Goal: Information Seeking & Learning: Get advice/opinions

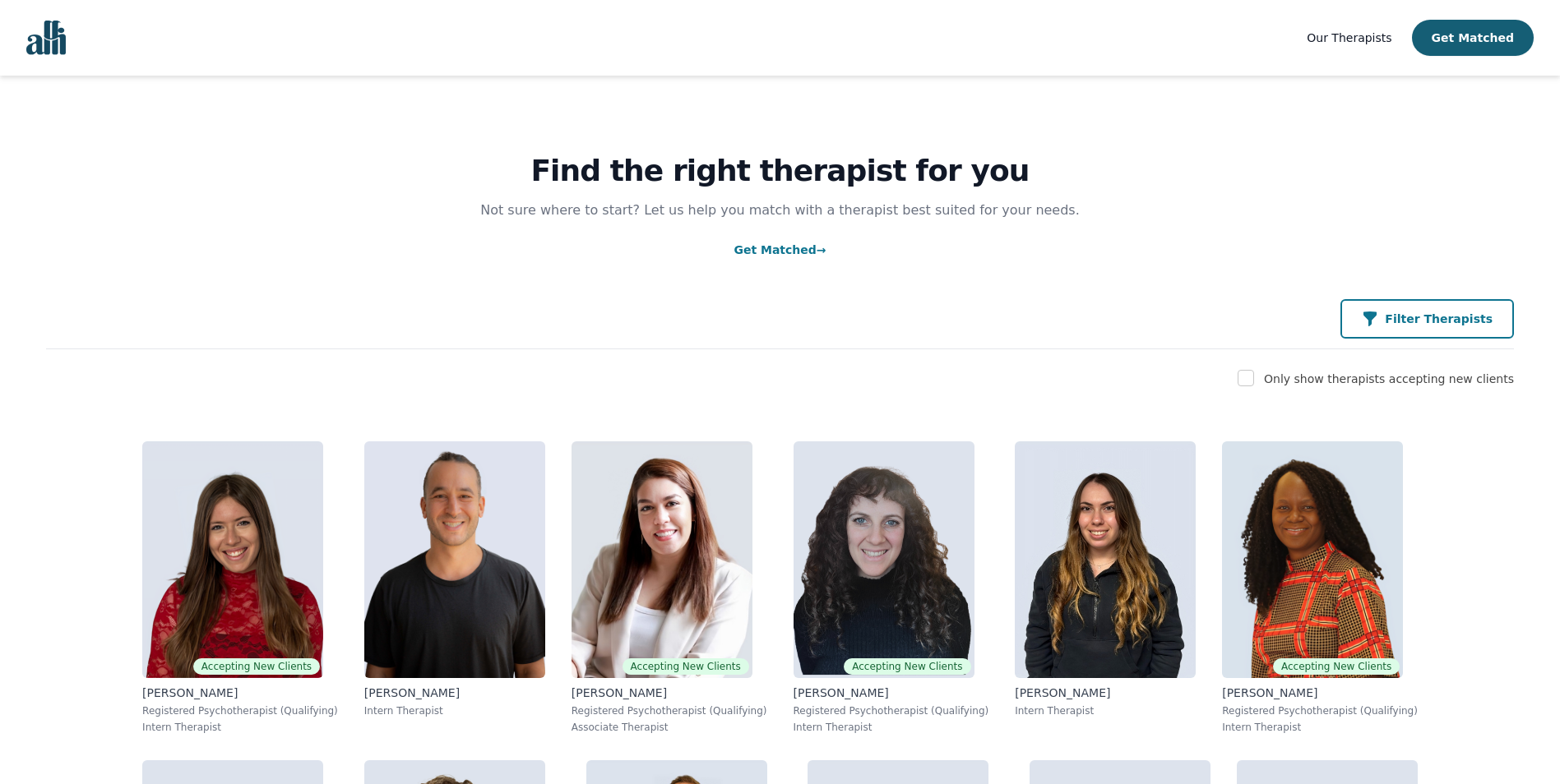
click at [1376, 315] on icon "button" at bounding box center [1369, 318] width 13 height 15
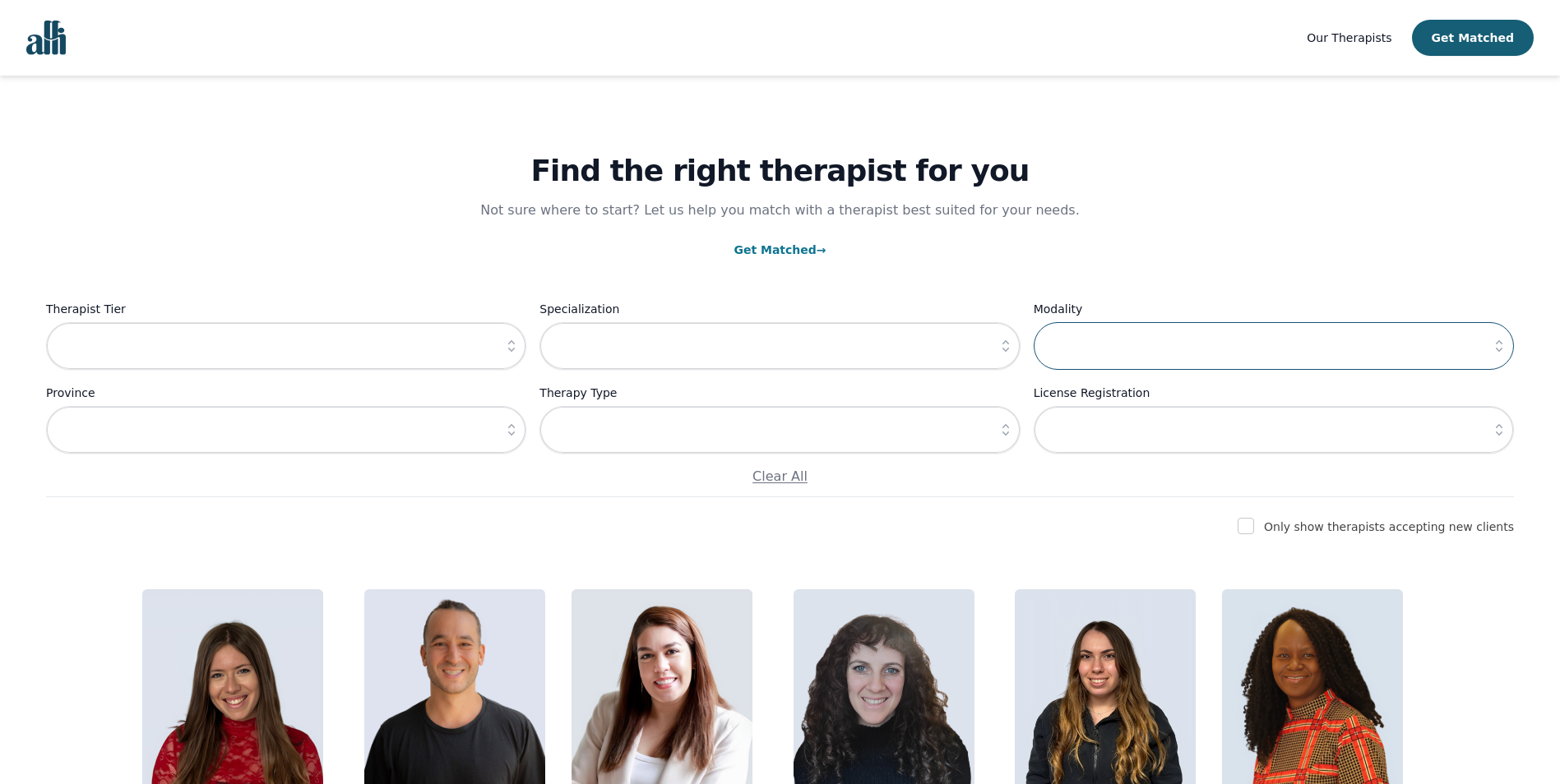
click at [1113, 341] on input "text" at bounding box center [1274, 346] width 480 height 48
click at [720, 425] on input "text" at bounding box center [780, 430] width 480 height 48
click at [1008, 431] on icon "button" at bounding box center [1006, 430] width 16 height 16
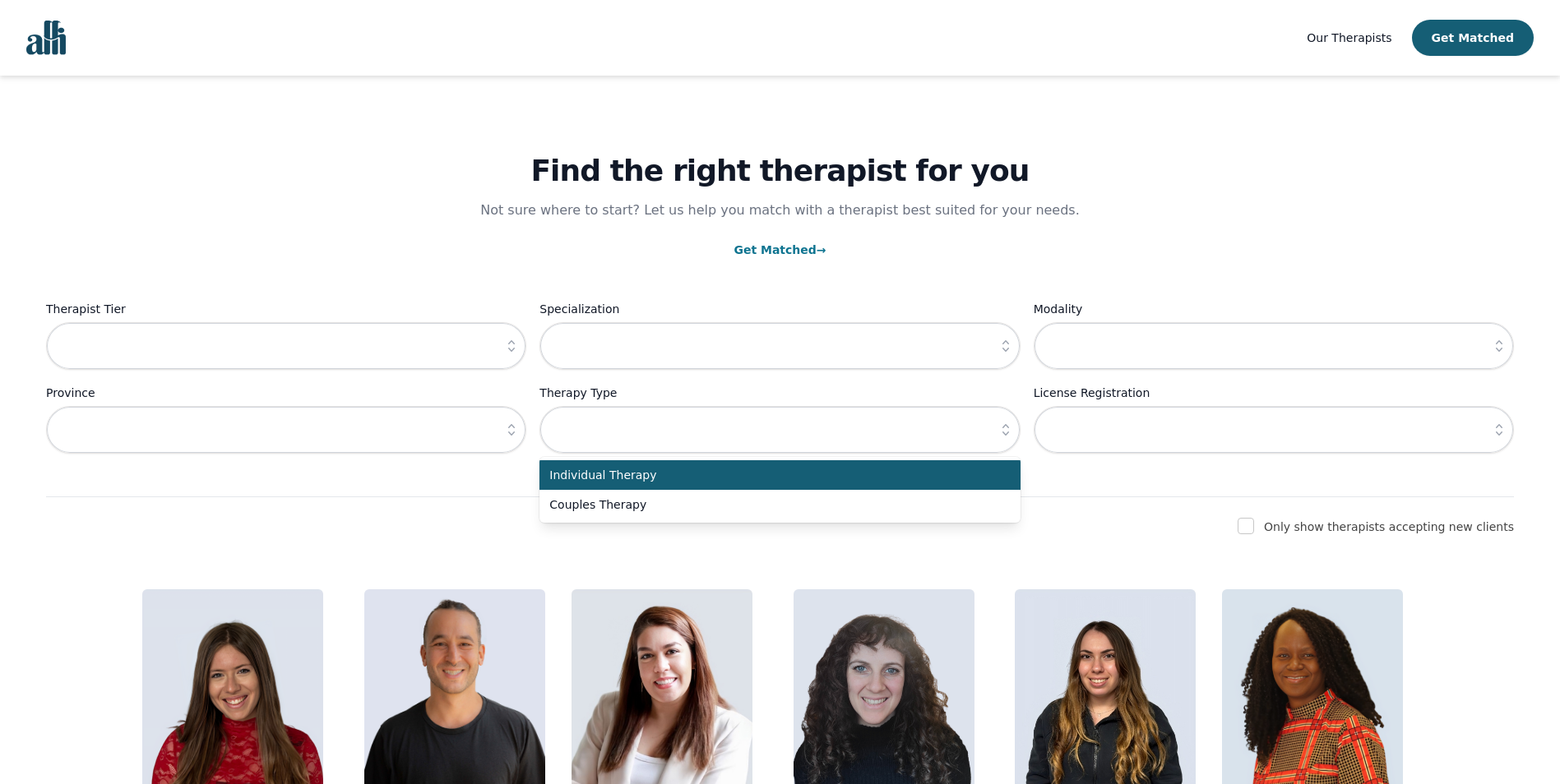
click at [1240, 240] on p "Get Matched →" at bounding box center [780, 250] width 1468 height 20
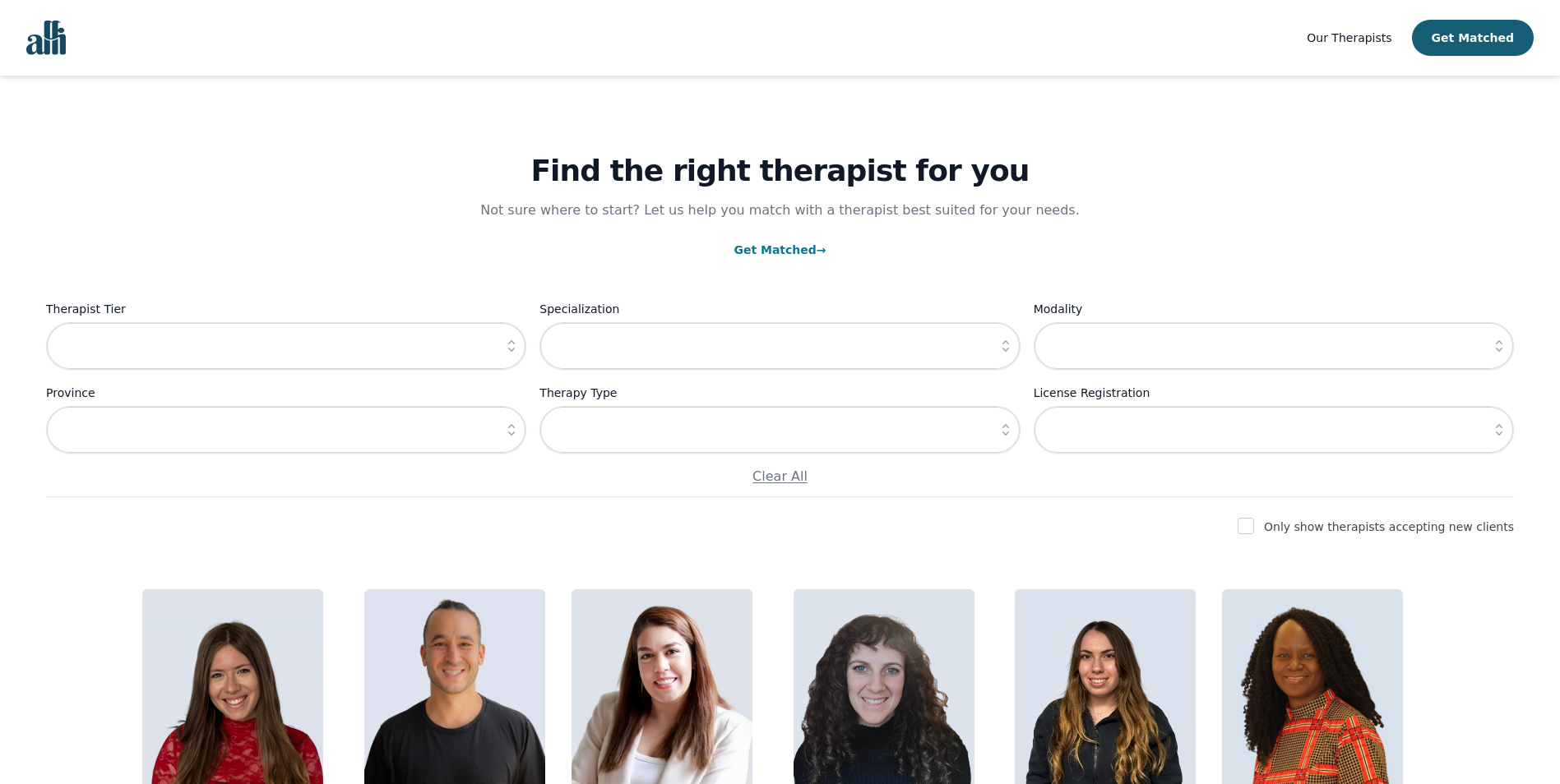
click at [1498, 428] on icon "button" at bounding box center [1499, 430] width 16 height 16
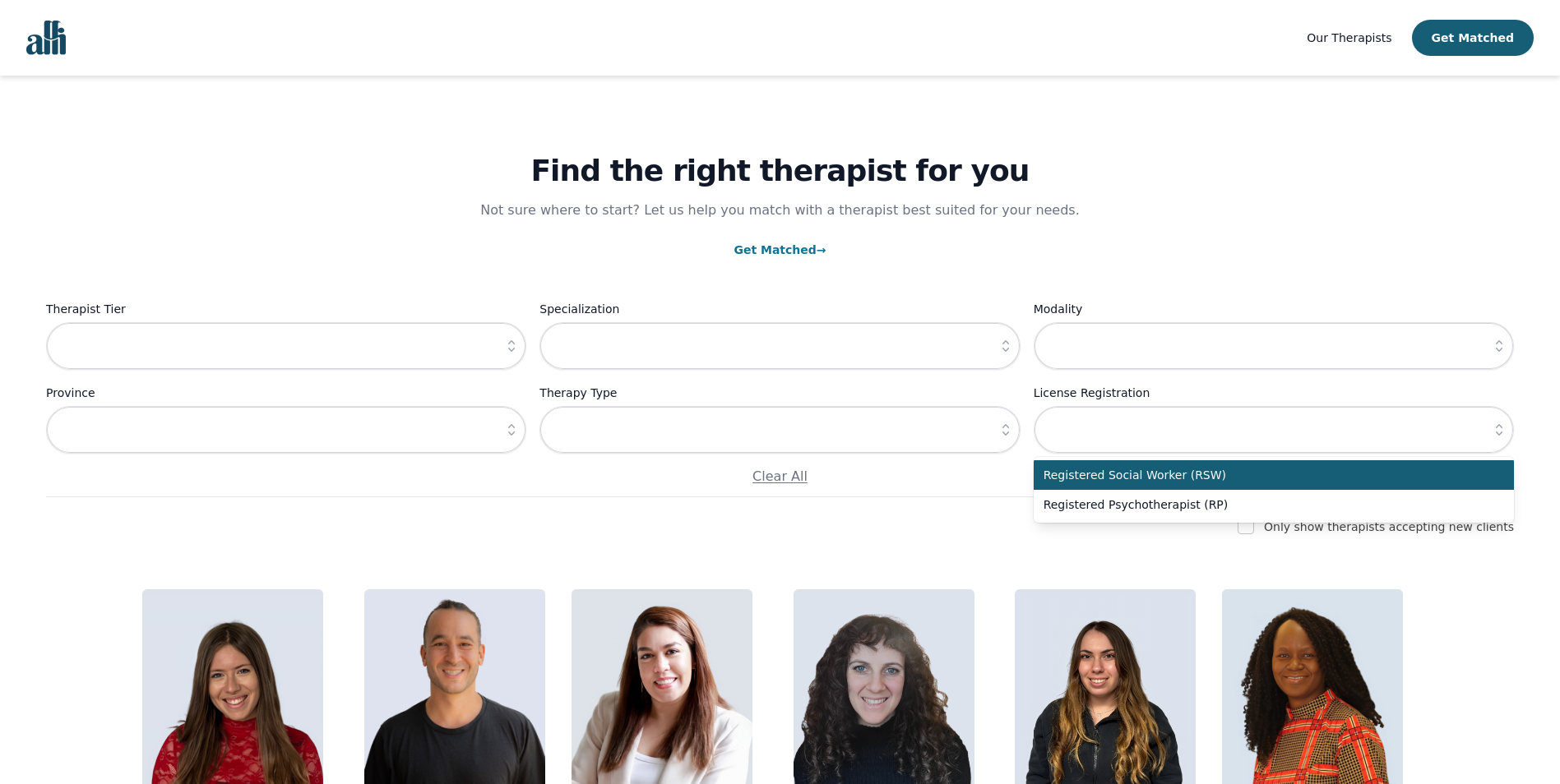
click at [1199, 476] on span "Registered Social Worker (RSW)" at bounding box center [1265, 475] width 441 height 16
type input "Registered Social Worker (RSW)"
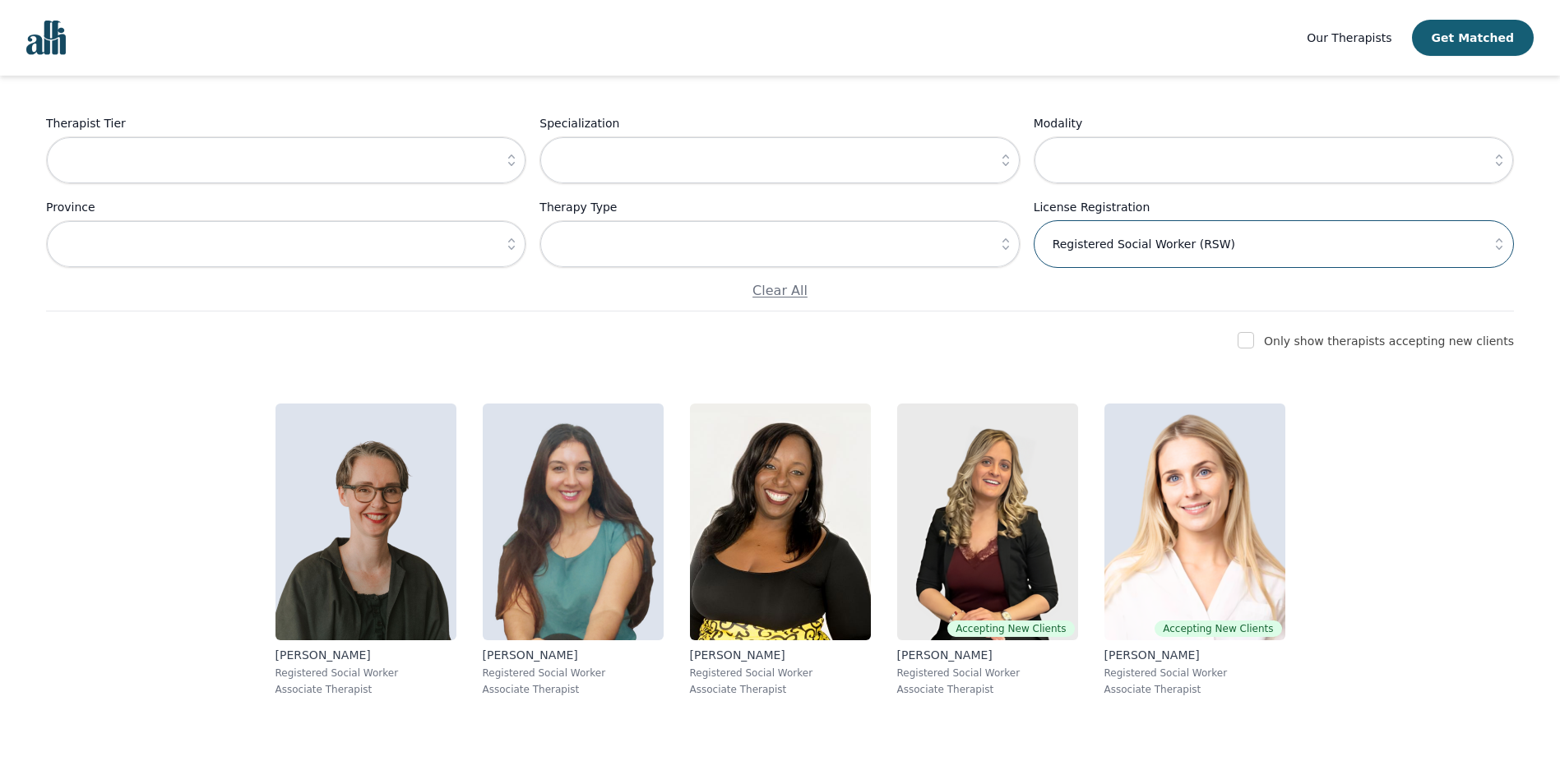
scroll to position [191, 0]
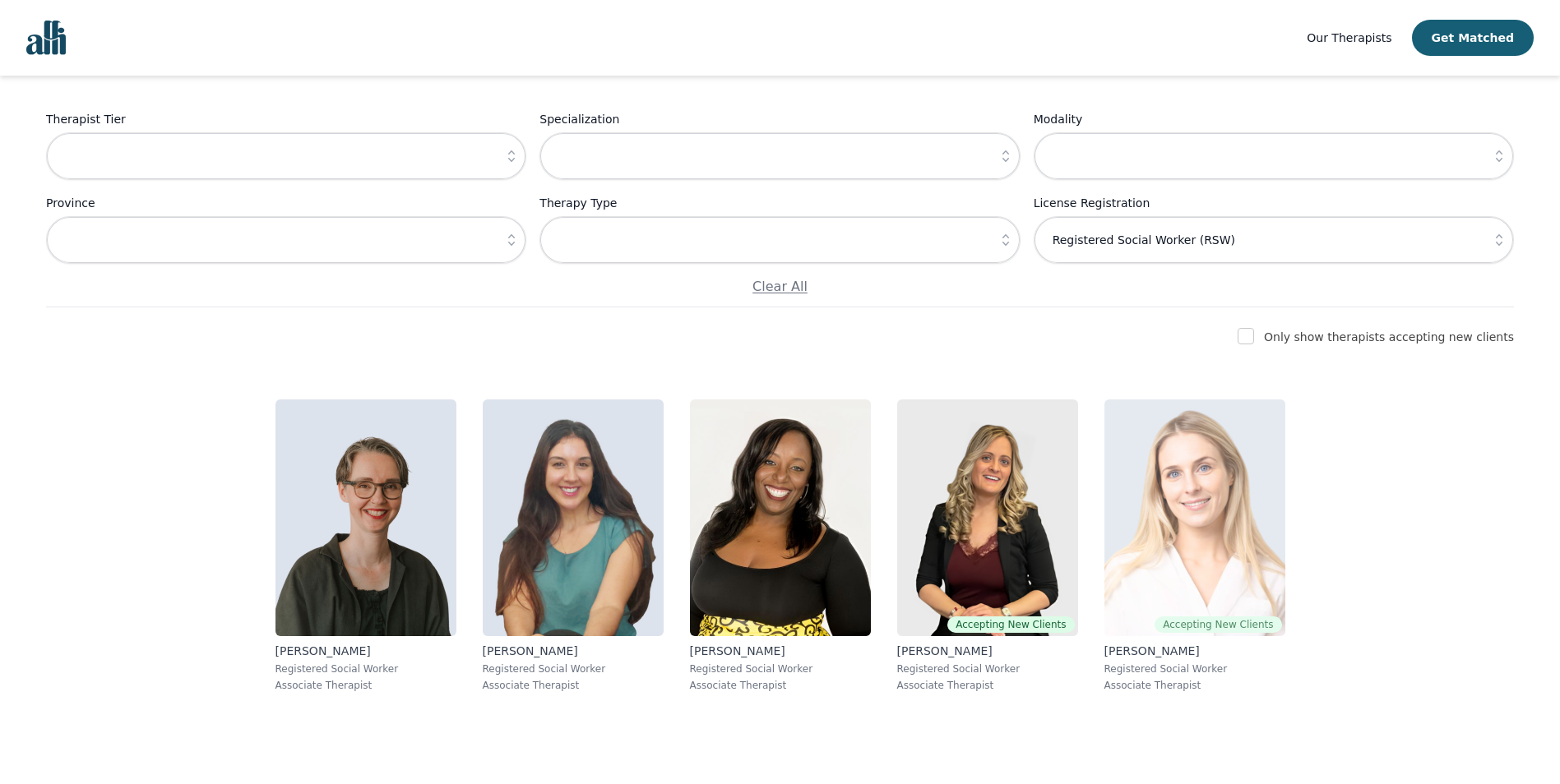
click at [1250, 552] on img at bounding box center [1195, 517] width 181 height 236
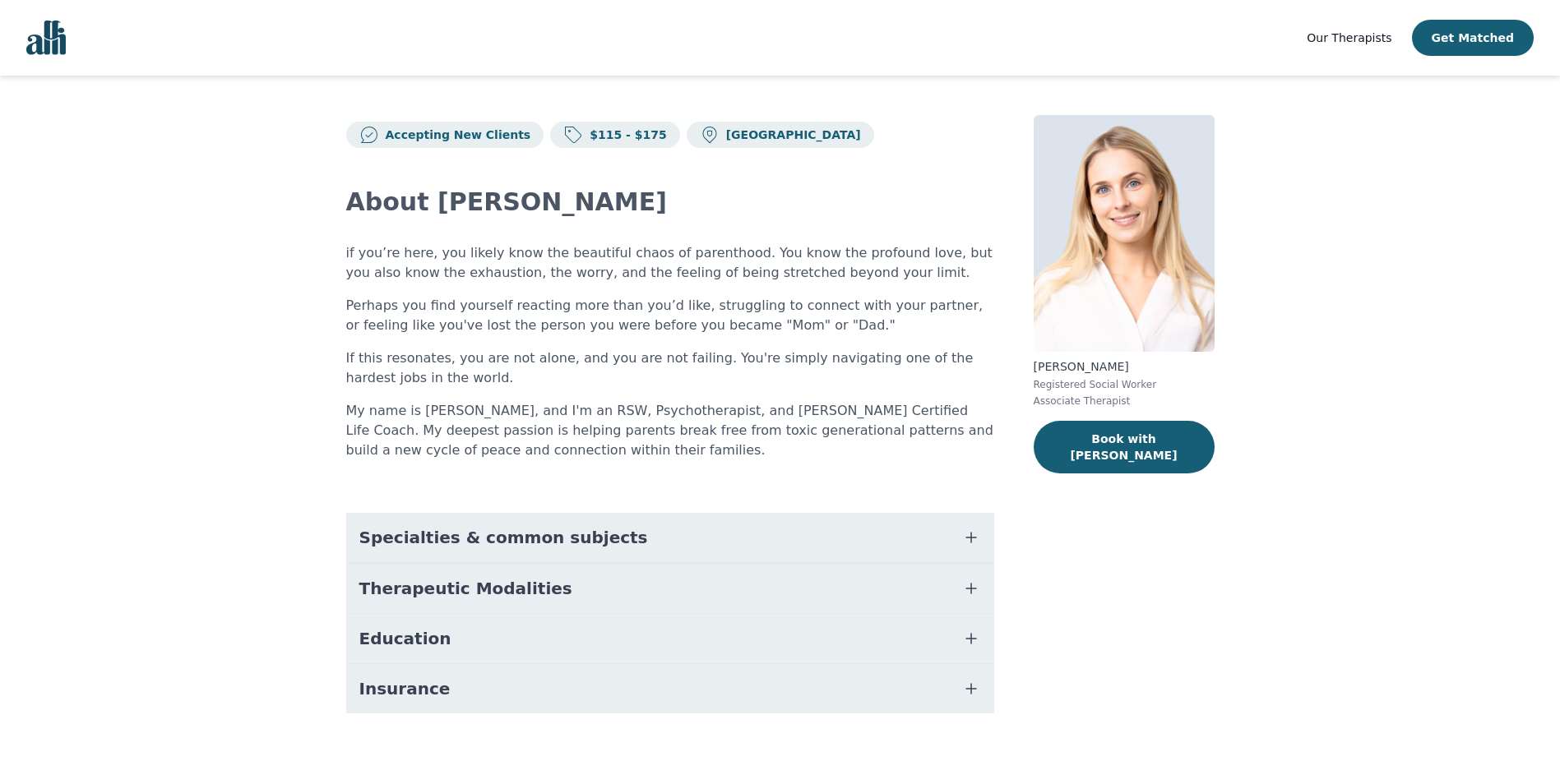
scroll to position [8, 0]
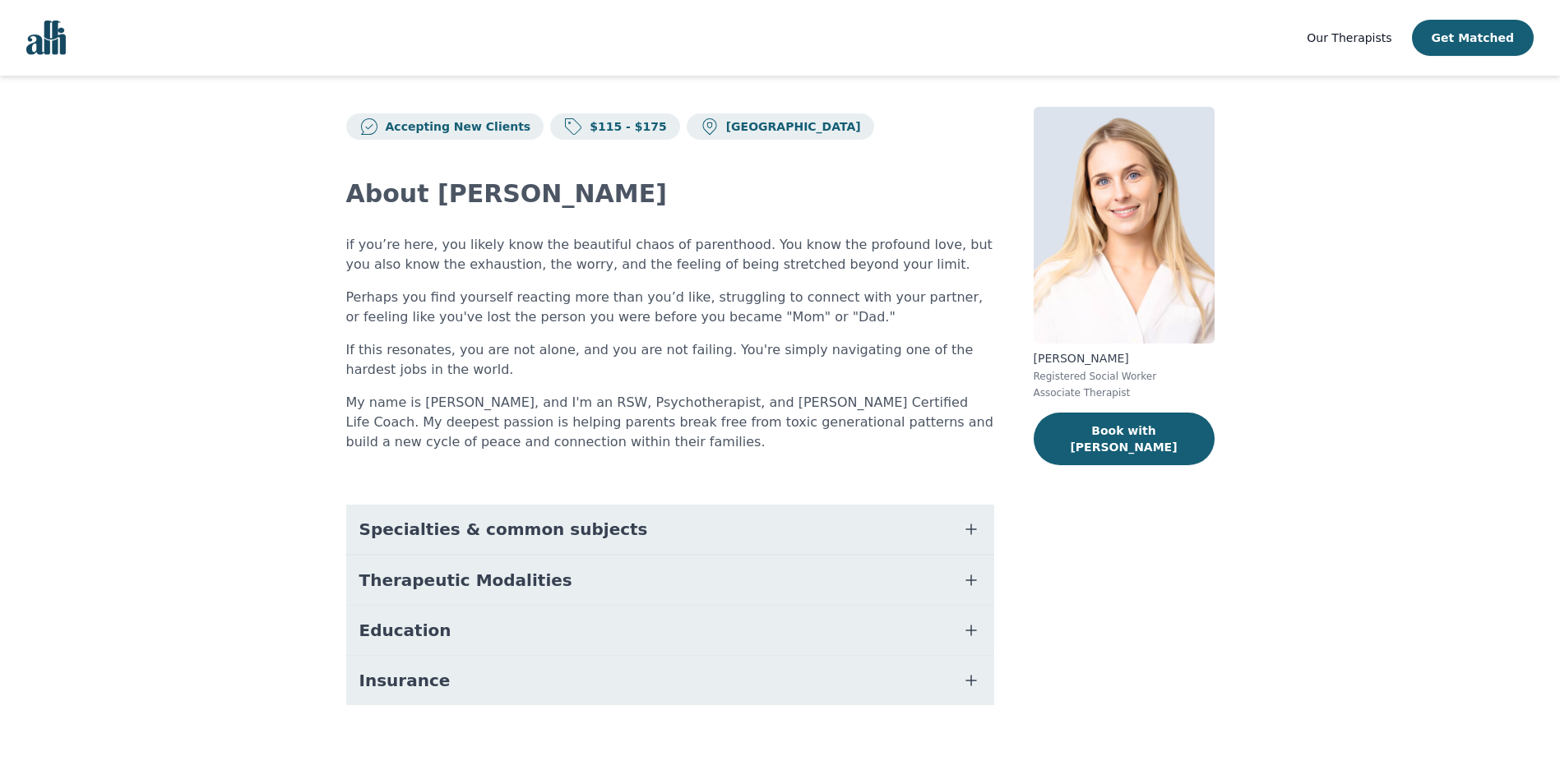
click at [533, 538] on span "Specialties & common subjects" at bounding box center [503, 529] width 288 height 23
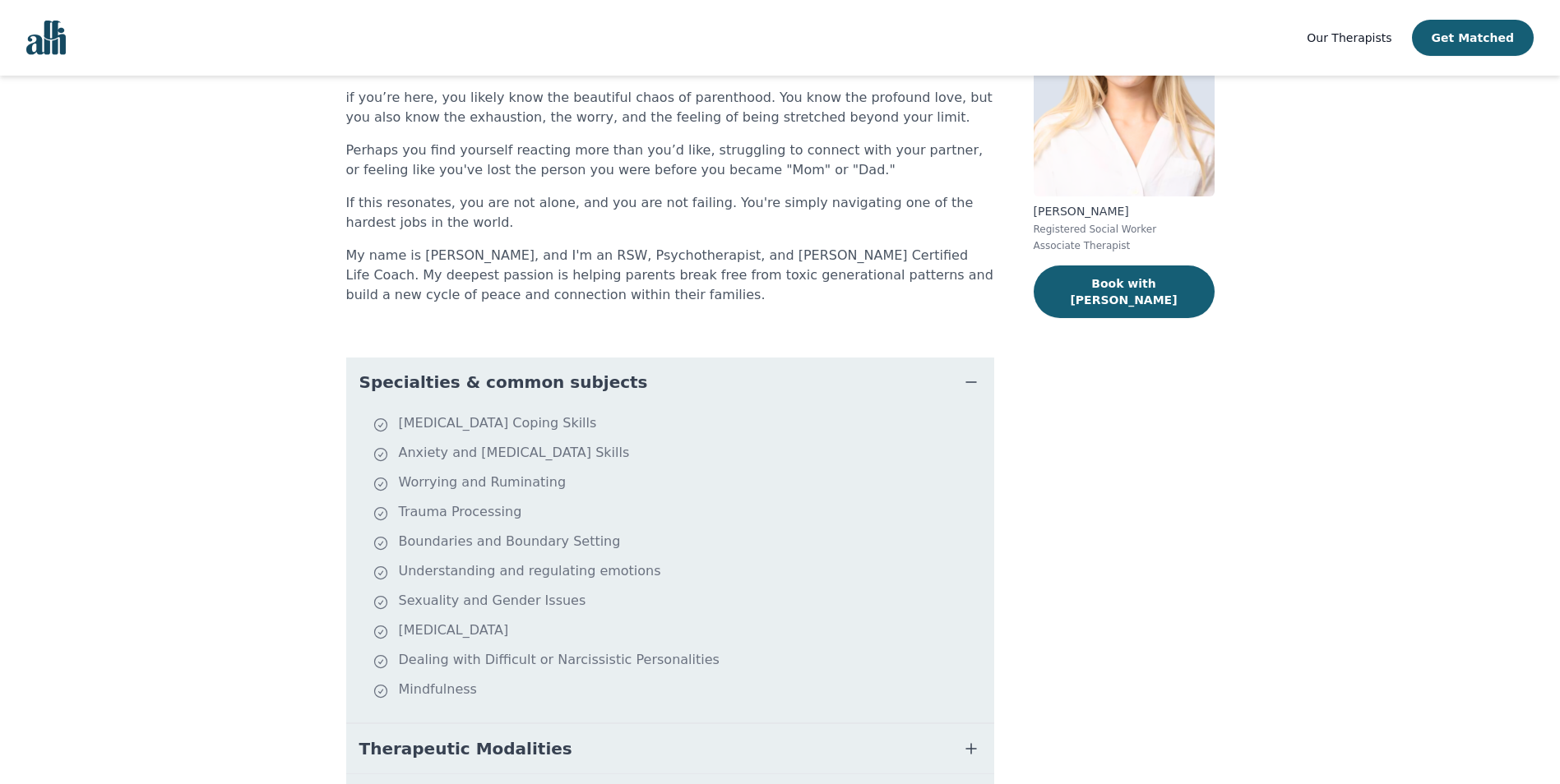
scroll to position [324, 0]
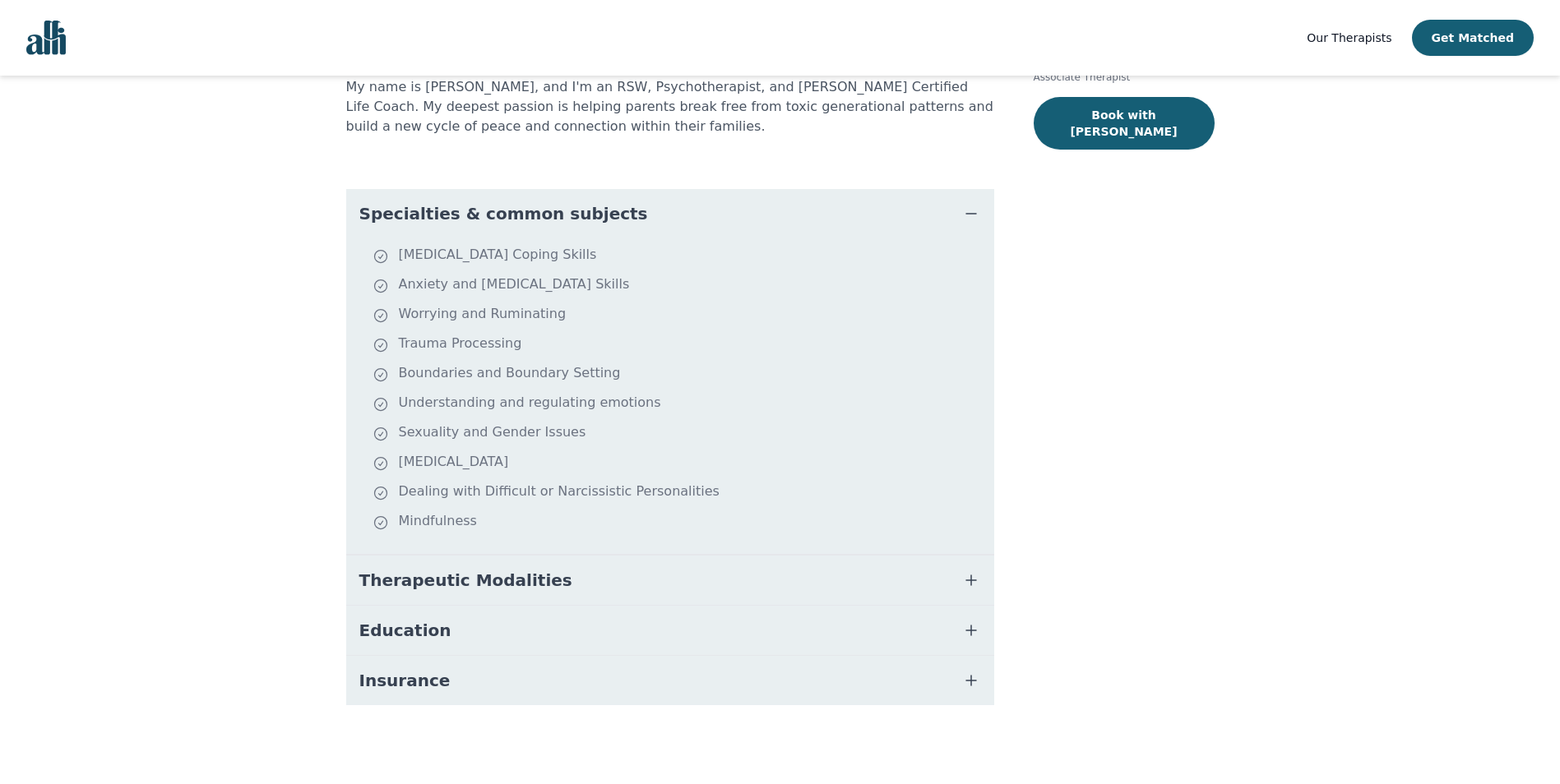
click at [459, 573] on span "Therapeutic Modalities" at bounding box center [465, 580] width 213 height 23
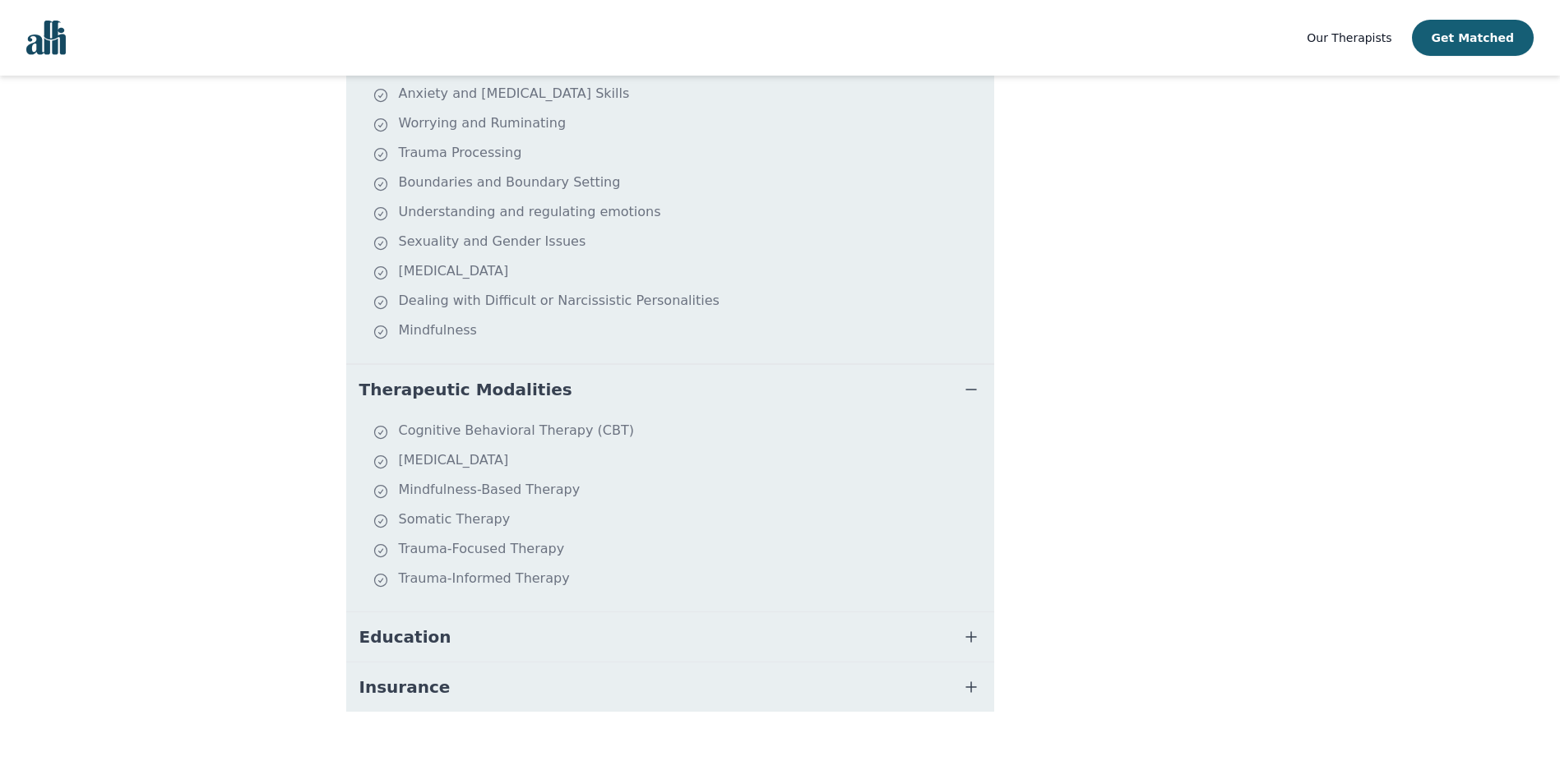
scroll to position [521, 0]
click at [675, 621] on button "Education" at bounding box center [670, 629] width 648 height 49
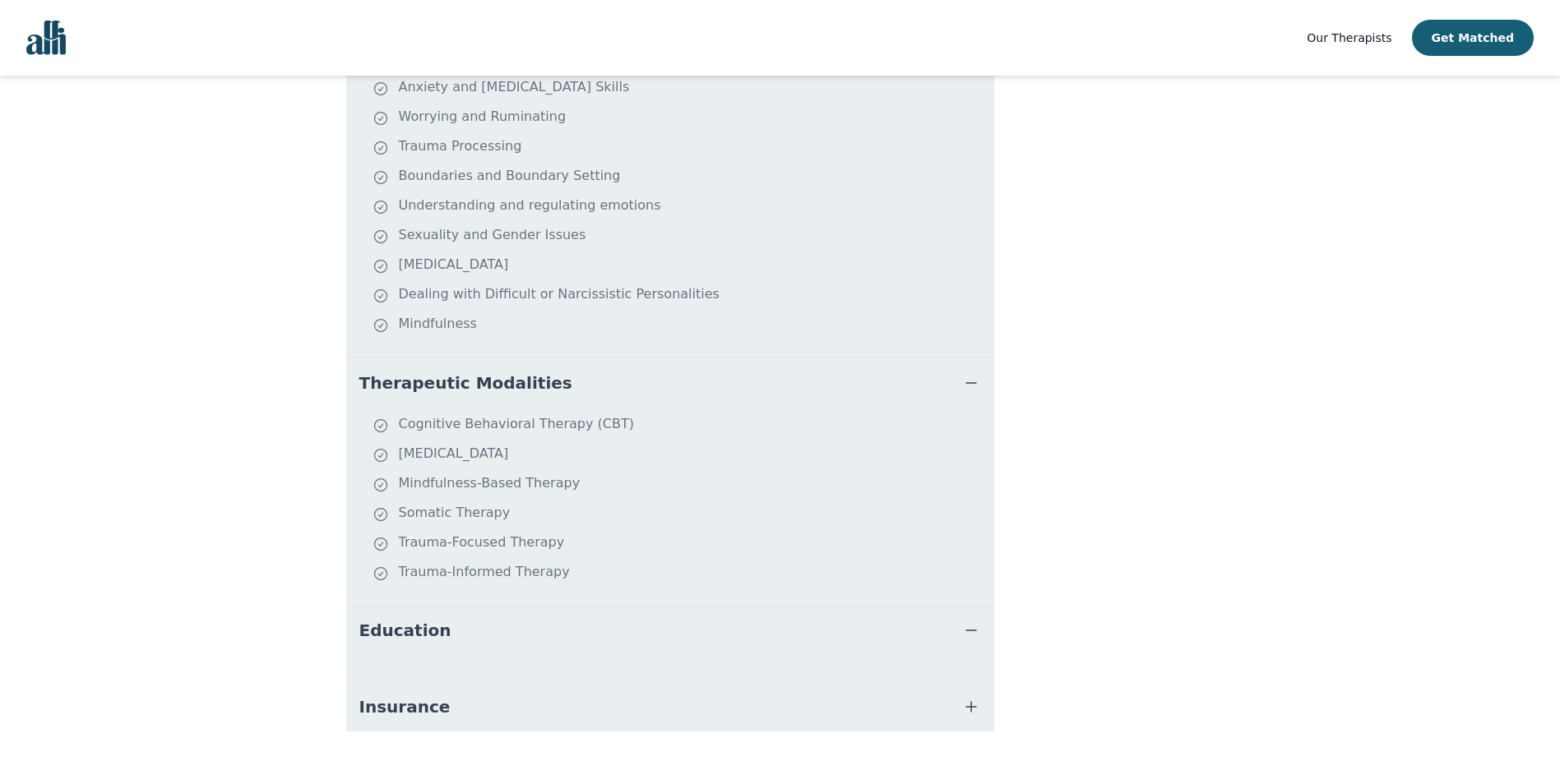
scroll to position [548, 0]
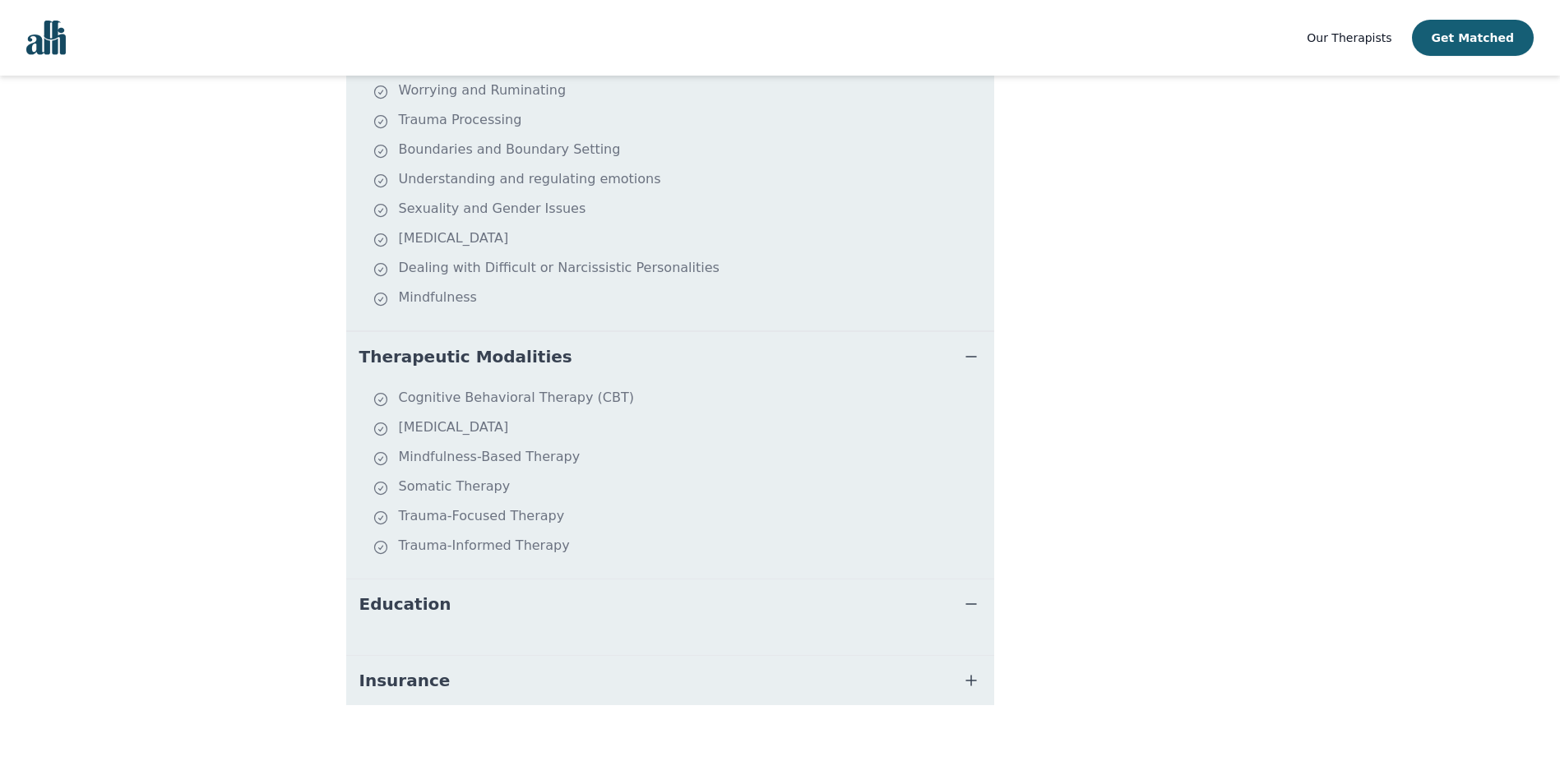
click at [943, 681] on button "Insurance" at bounding box center [670, 680] width 648 height 49
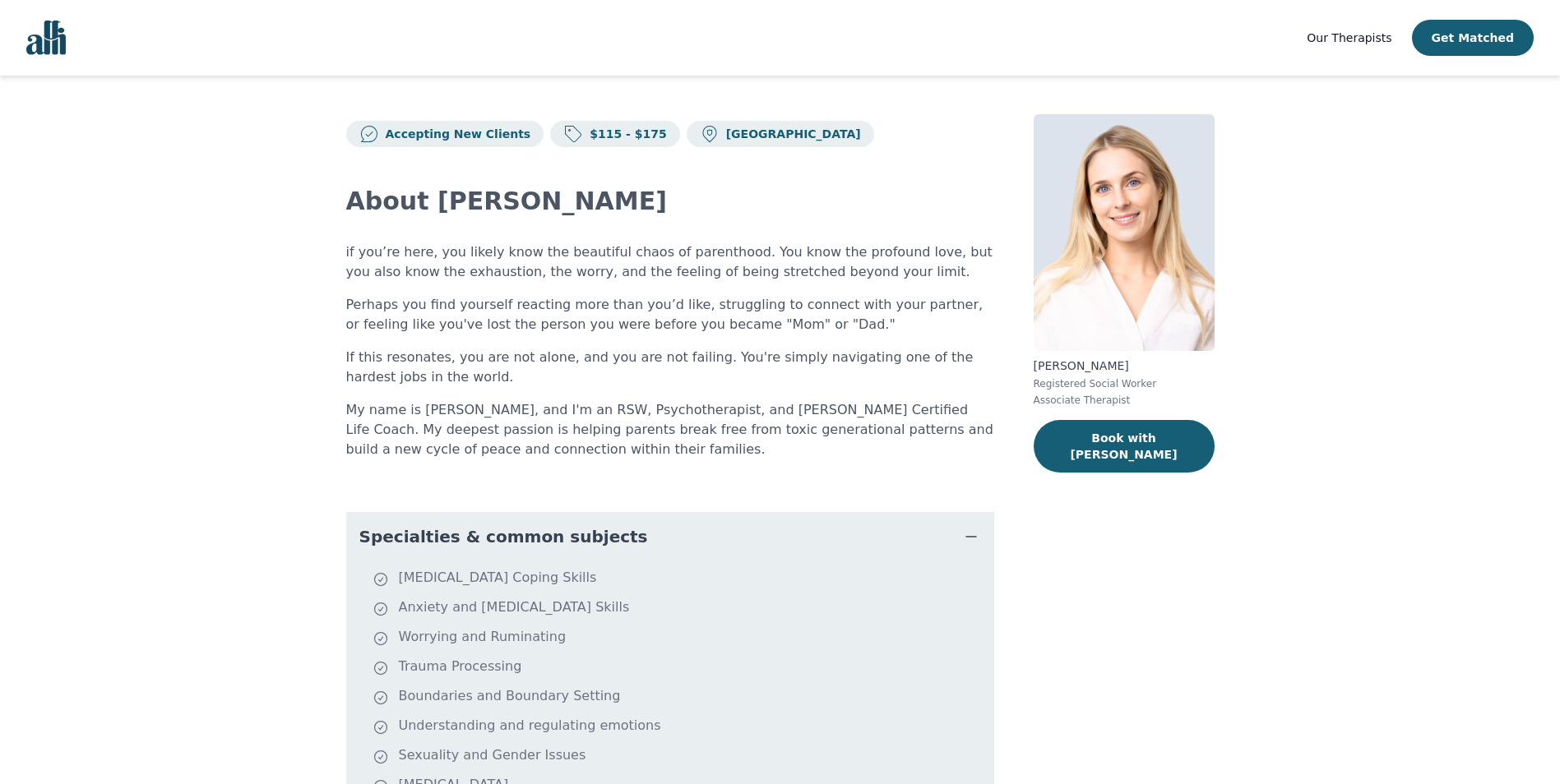
scroll to position [0, 0]
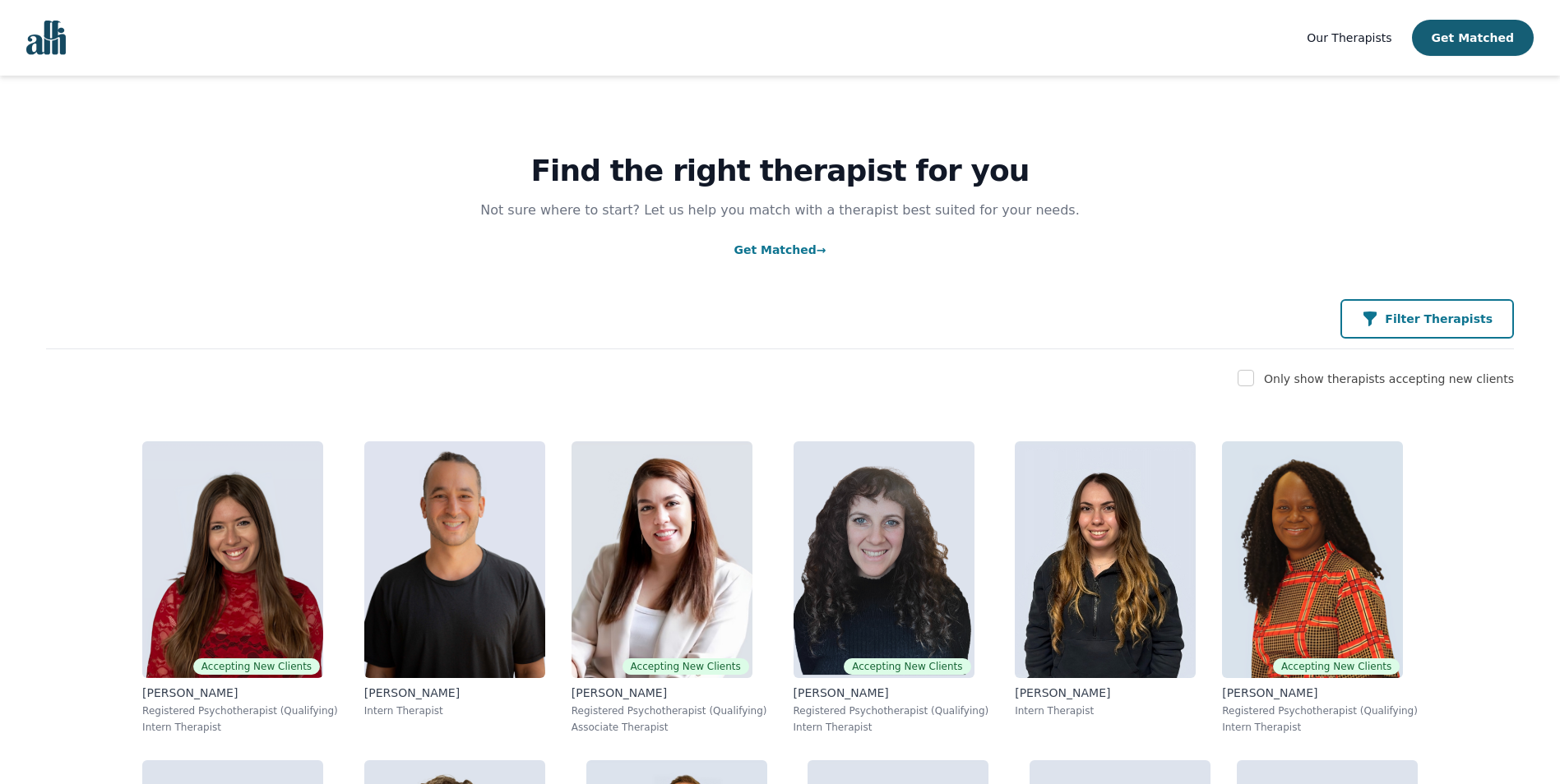
click at [1446, 323] on p "Filter Therapists" at bounding box center [1439, 318] width 108 height 16
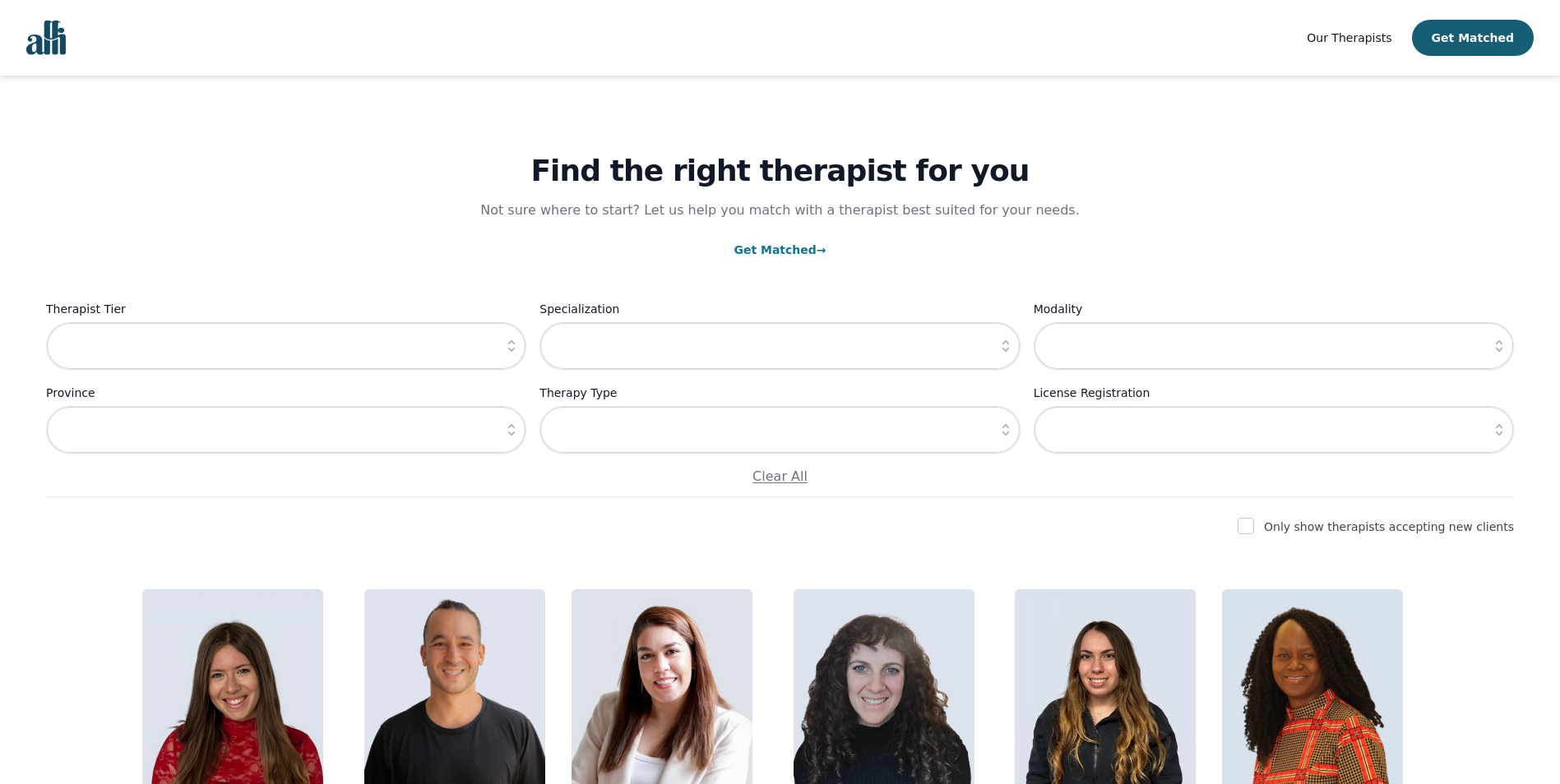
click at [1499, 433] on icon "button" at bounding box center [1499, 430] width 16 height 16
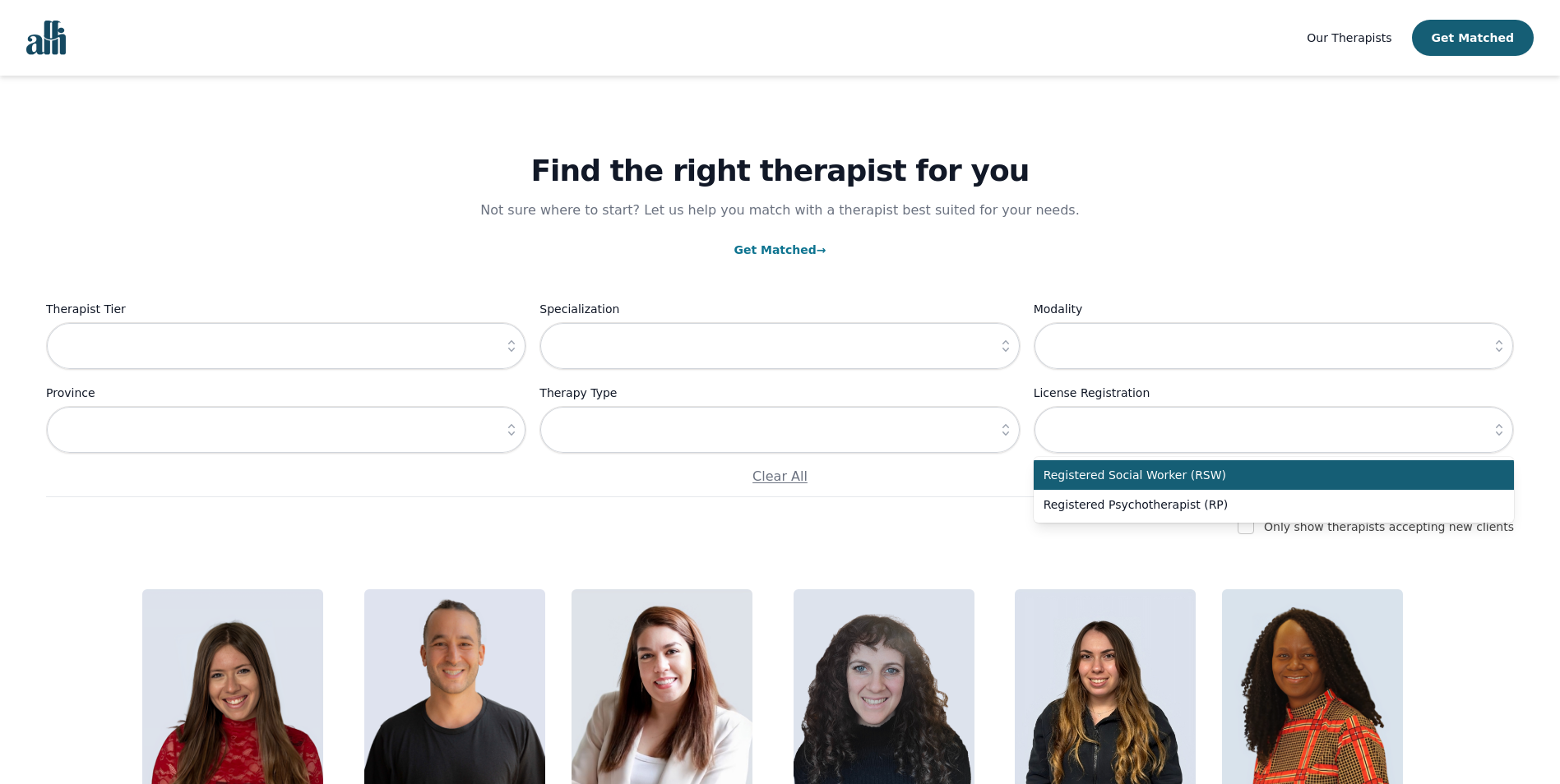
click at [1214, 479] on span "Registered Social Worker (RSW)" at bounding box center [1265, 475] width 441 height 16
type input "Registered Social Worker (RSW)"
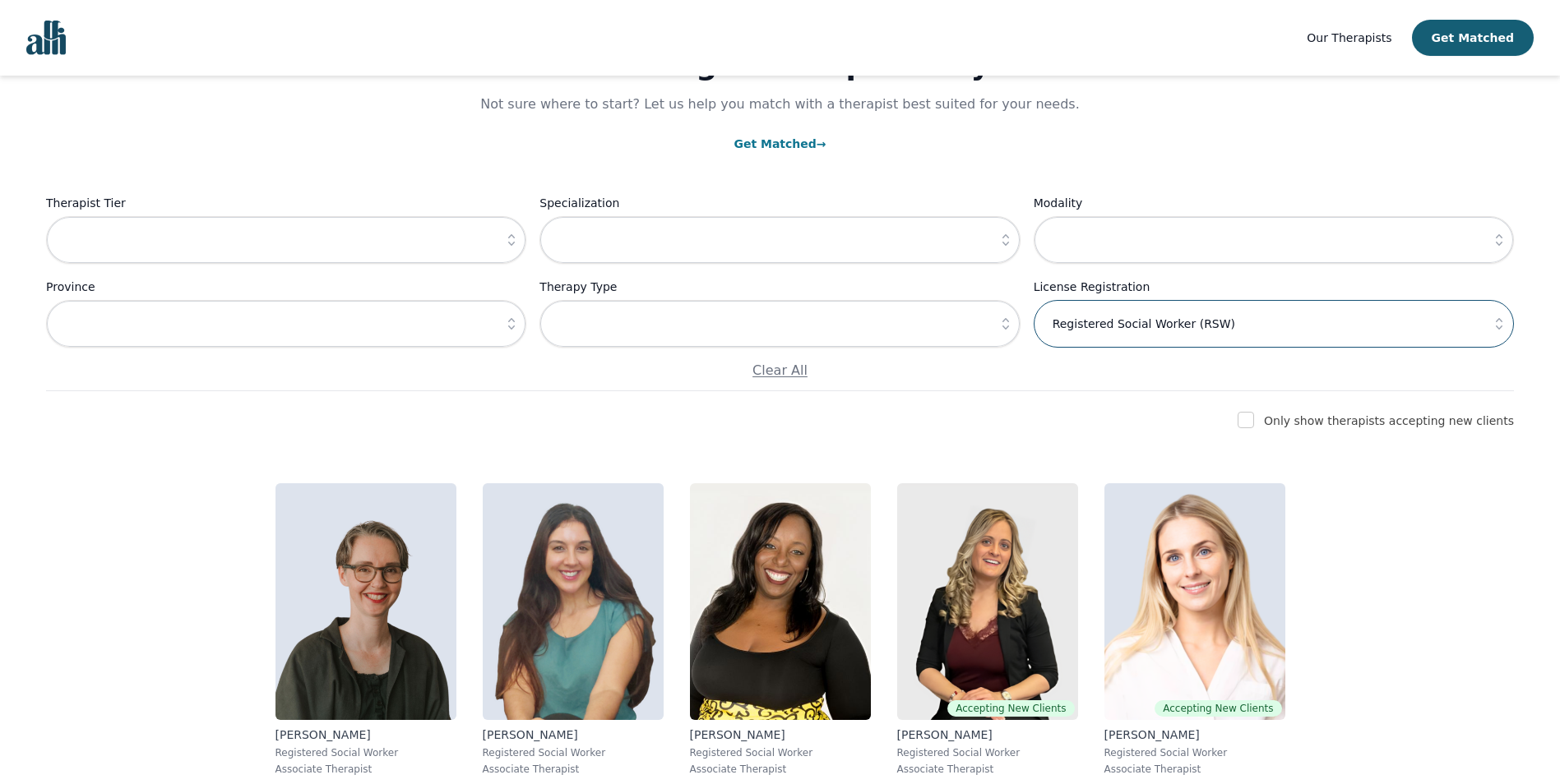
scroll to position [191, 0]
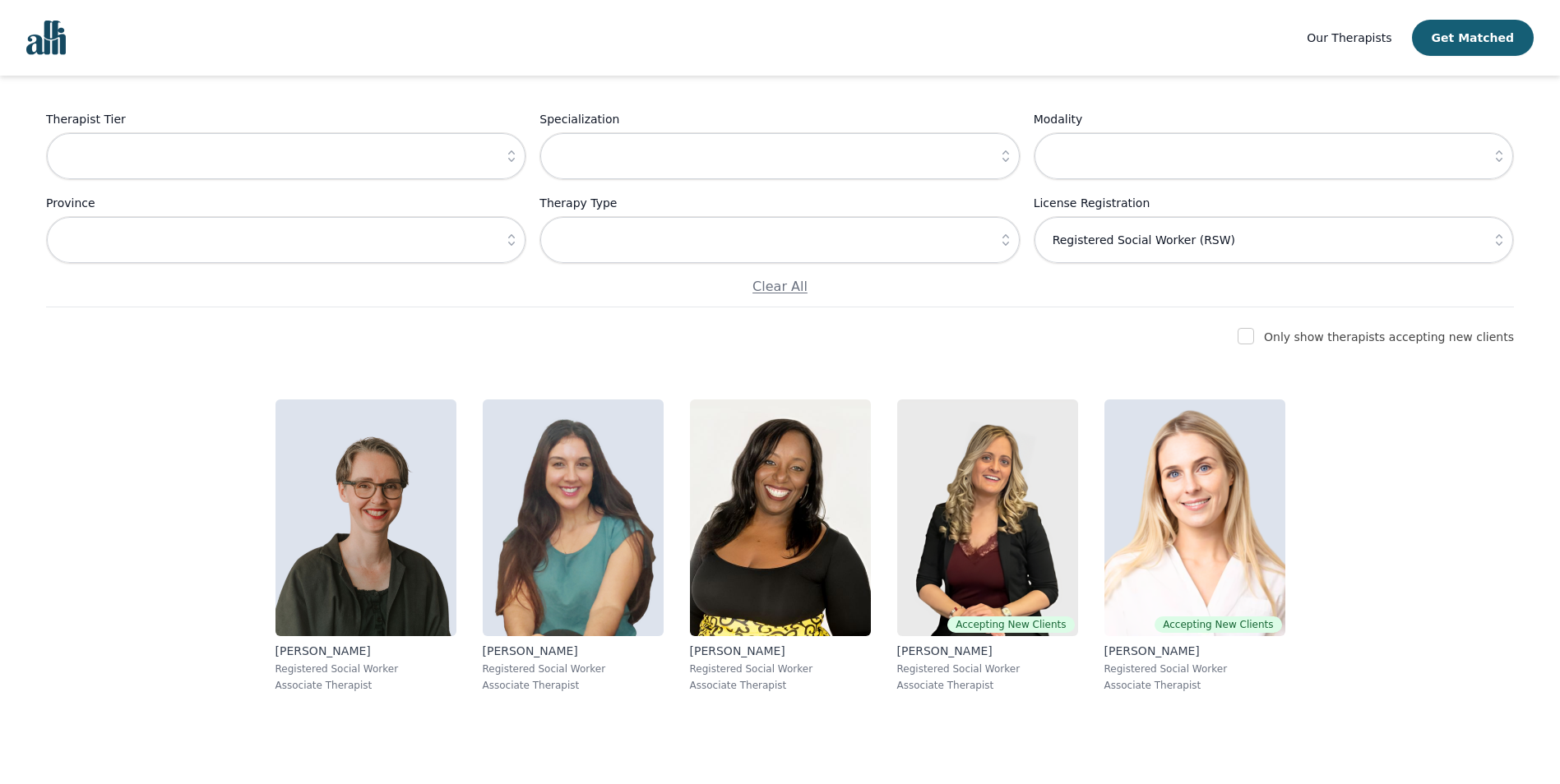
click at [509, 157] on icon "button" at bounding box center [511, 156] width 16 height 16
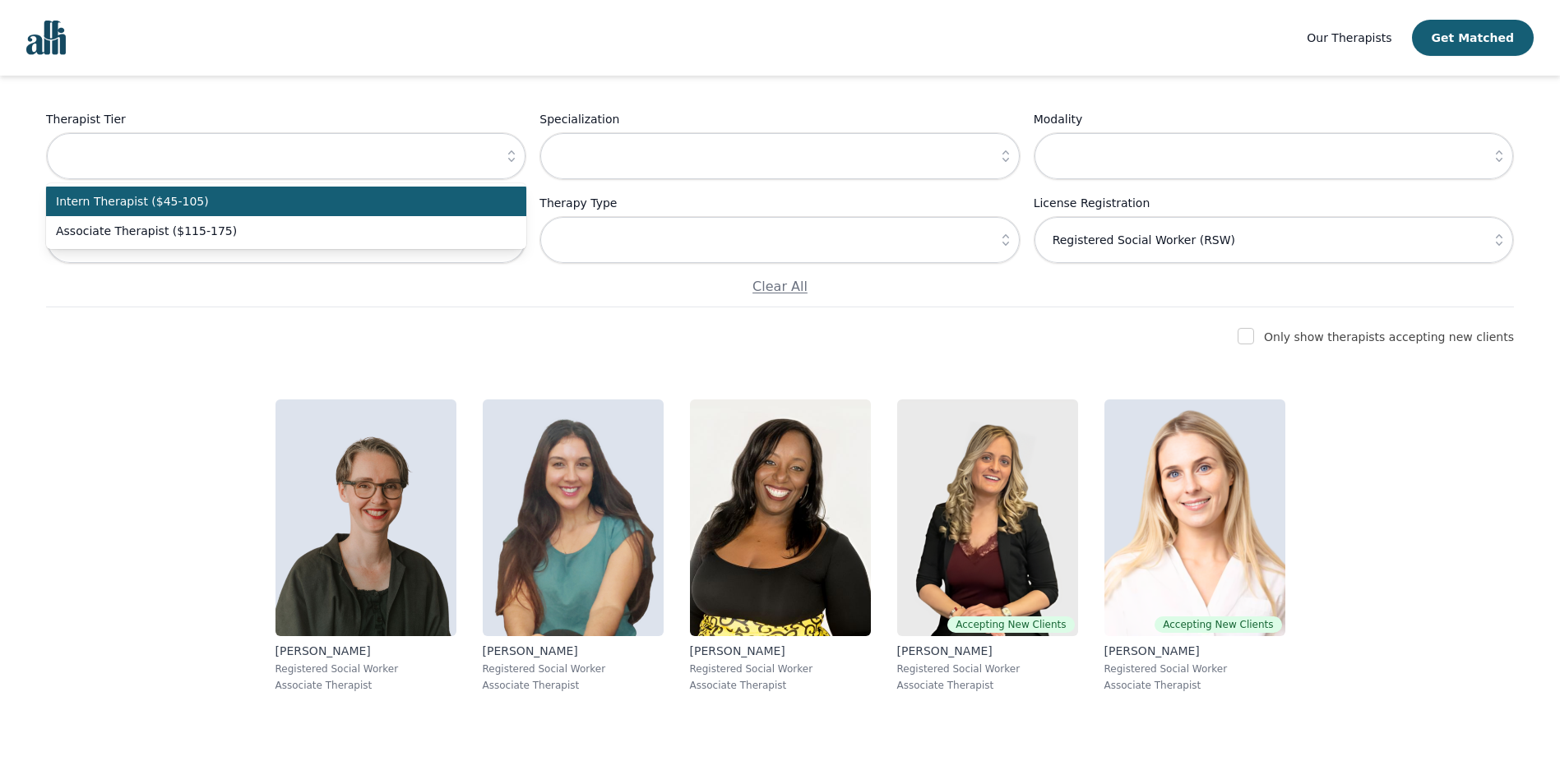
click at [240, 208] on span "Intern Therapist ($45-105)" at bounding box center [276, 201] width 441 height 16
type input "Intern Therapist ($45-105)"
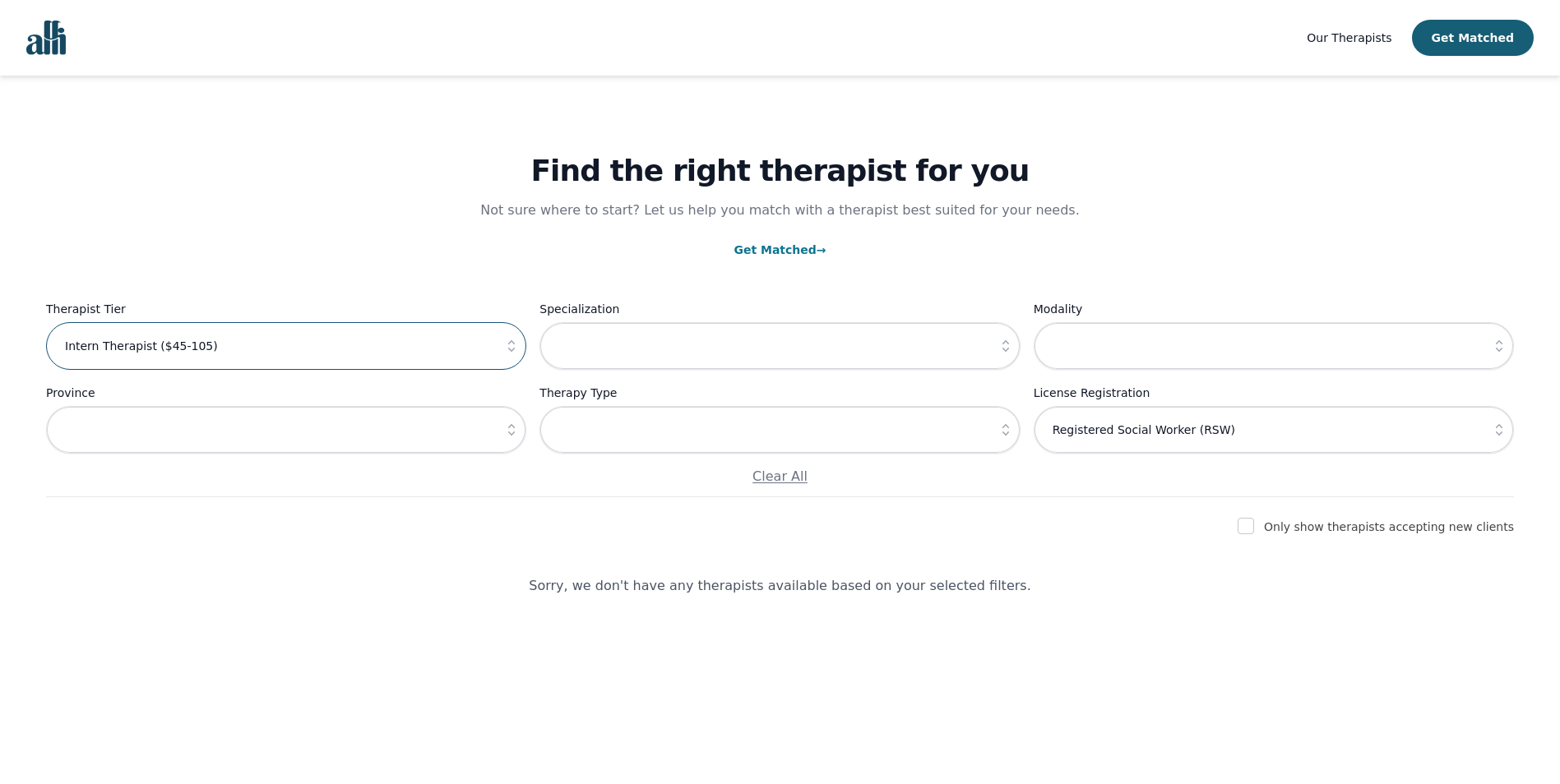
scroll to position [0, 0]
click at [1380, 44] on span "Our Therapists" at bounding box center [1361, 37] width 85 height 13
drag, startPoint x: 1244, startPoint y: 59, endPoint x: 1559, endPoint y: 3, distance: 319.9
click at [1246, 59] on nav "Our Therapists Get Matched" at bounding box center [786, 38] width 1573 height 76
click at [1515, 421] on button "button" at bounding box center [1512, 430] width 30 height 48
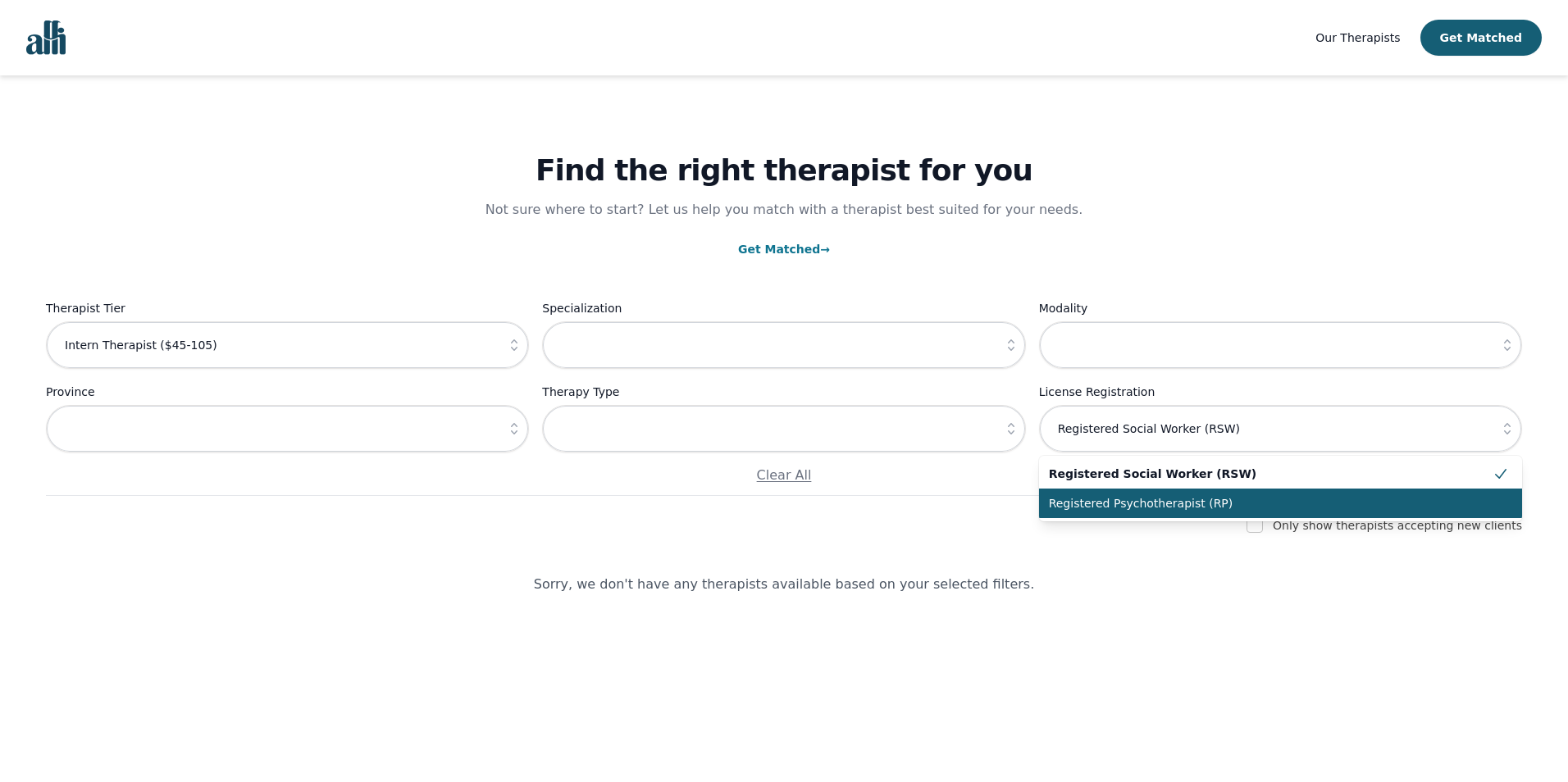
click at [1426, 513] on li "Registered Psychotherapist (RP)" at bounding box center [1279, 503] width 483 height 30
type input "Registered Psychotherapist (RP)"
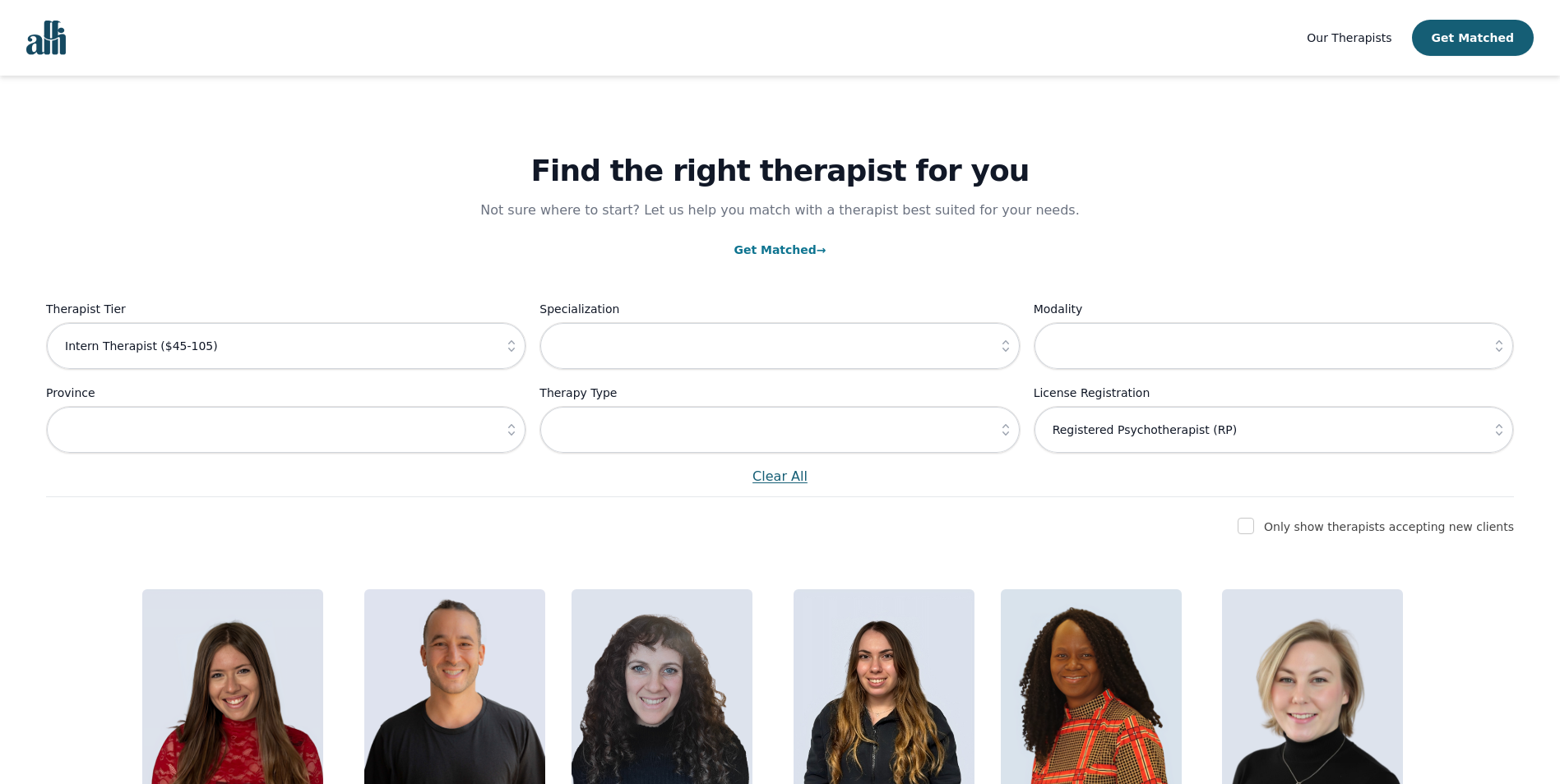
click at [786, 479] on p "Clear All" at bounding box center [780, 477] width 1468 height 20
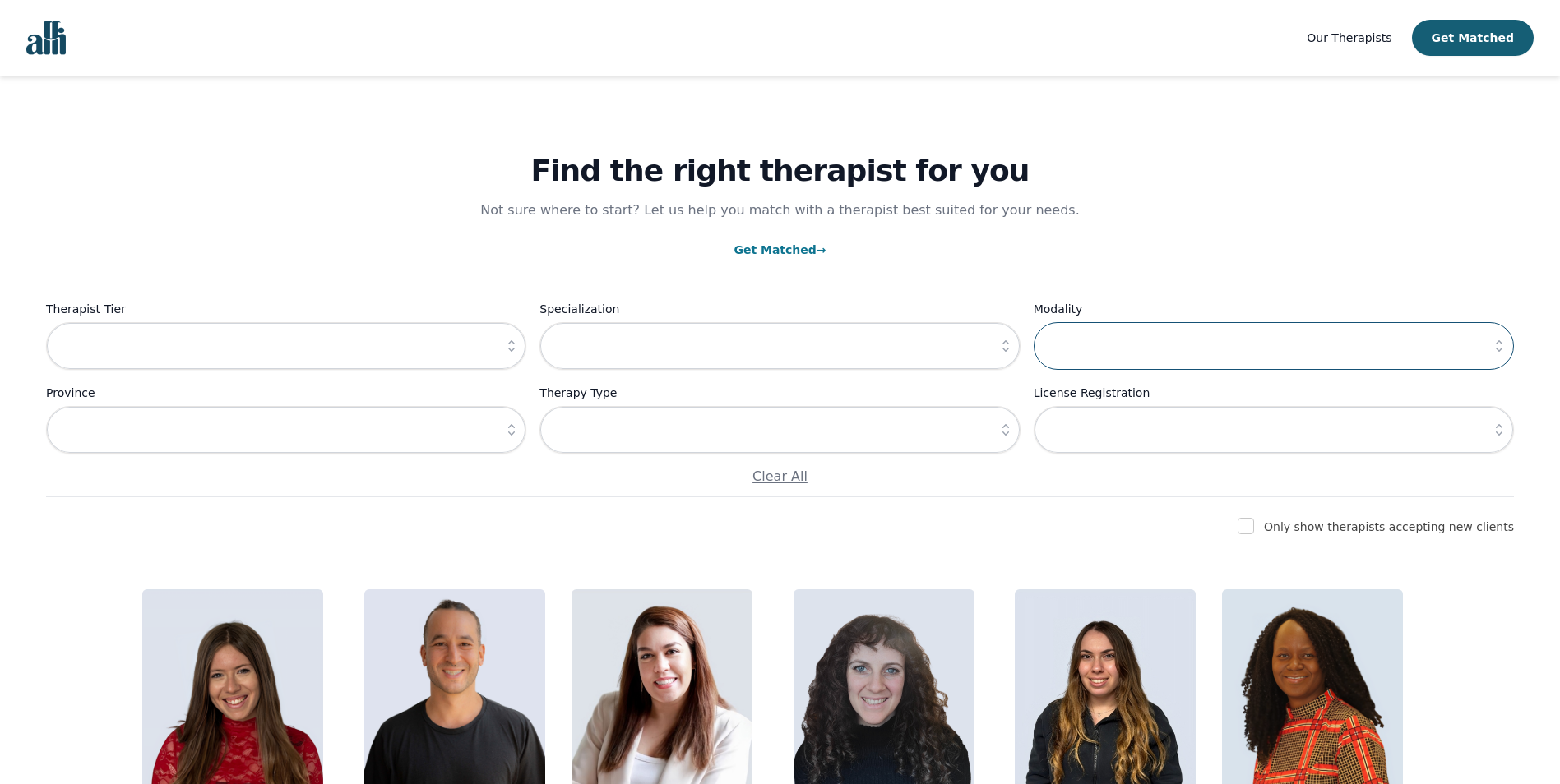
click at [1234, 348] on input "text" at bounding box center [1274, 346] width 480 height 48
click at [1504, 347] on icon "button" at bounding box center [1499, 346] width 16 height 16
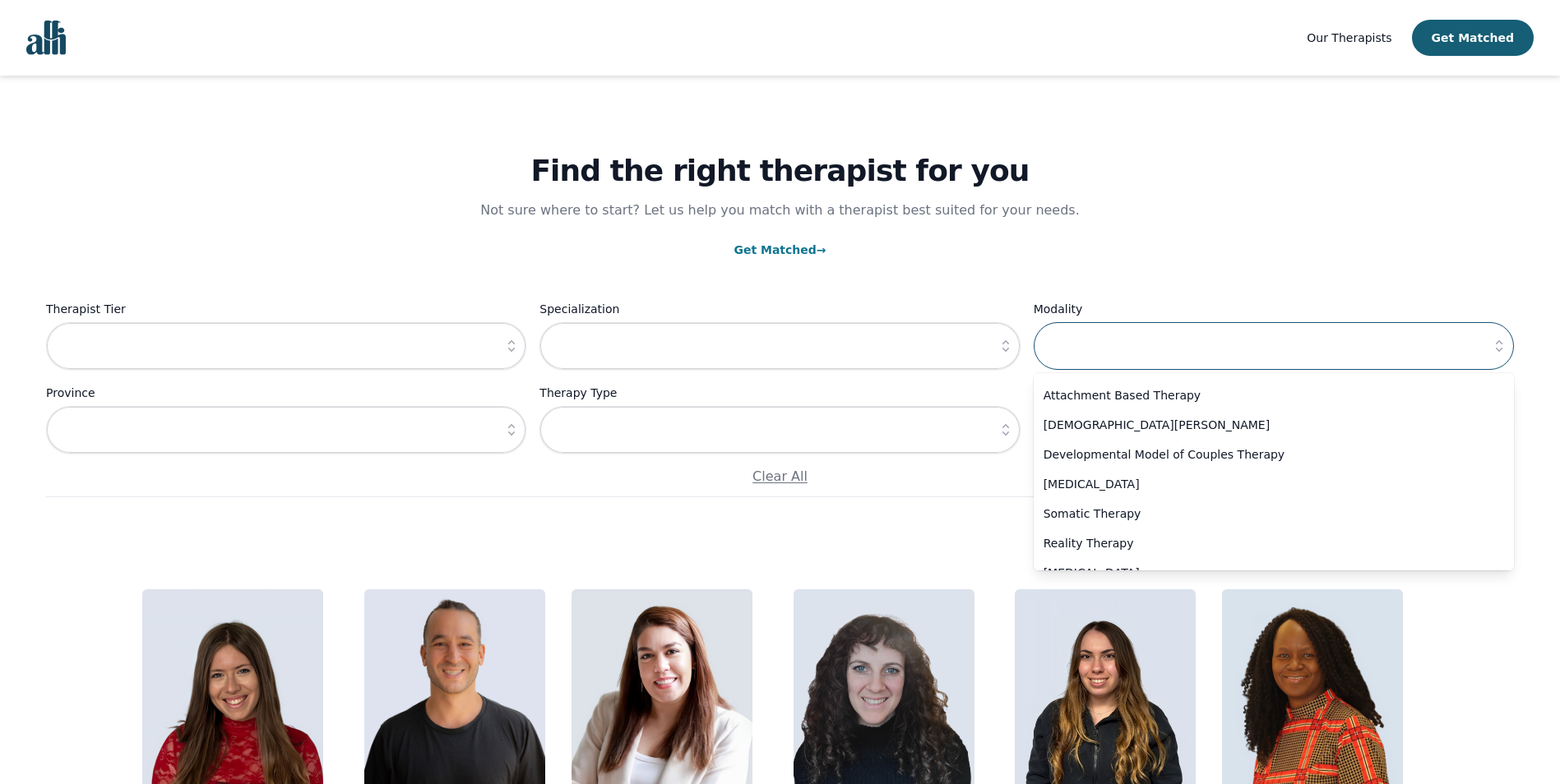
scroll to position [875, 0]
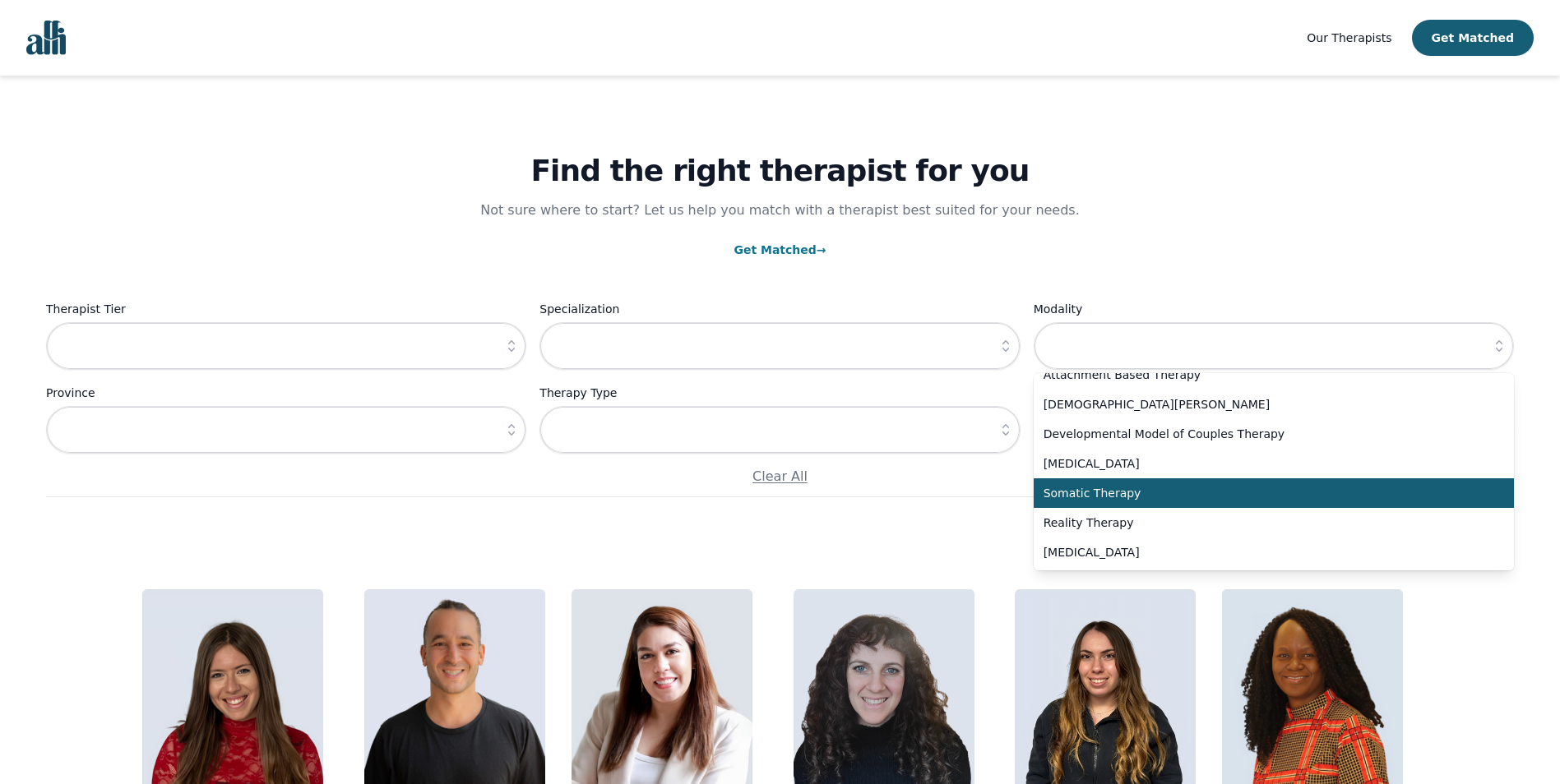
click at [1113, 497] on span "Somatic Therapy" at bounding box center [1265, 493] width 441 height 16
type input "Somatic Therapy"
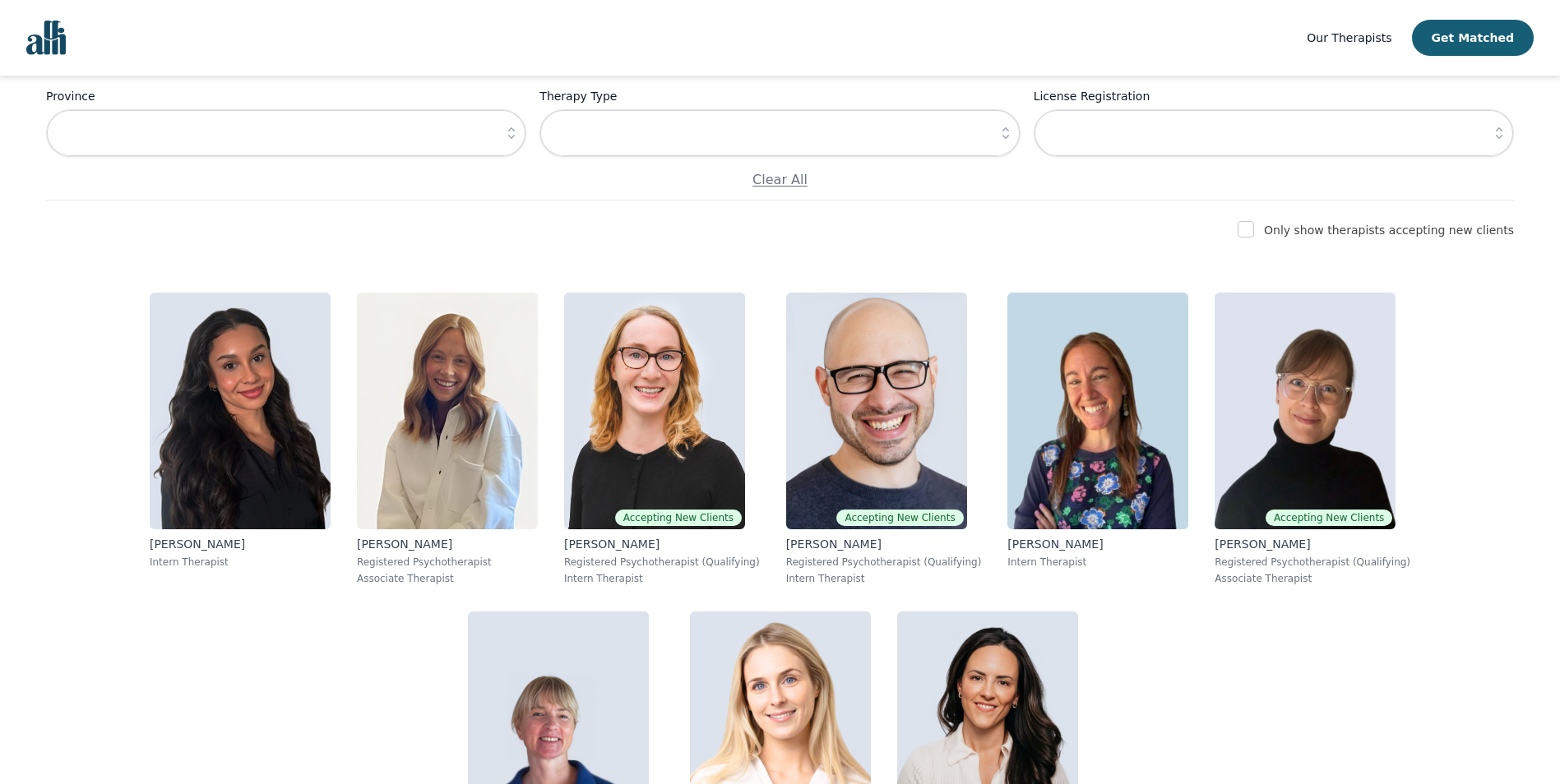
scroll to position [16, 0]
